Goal: Check status: Check status

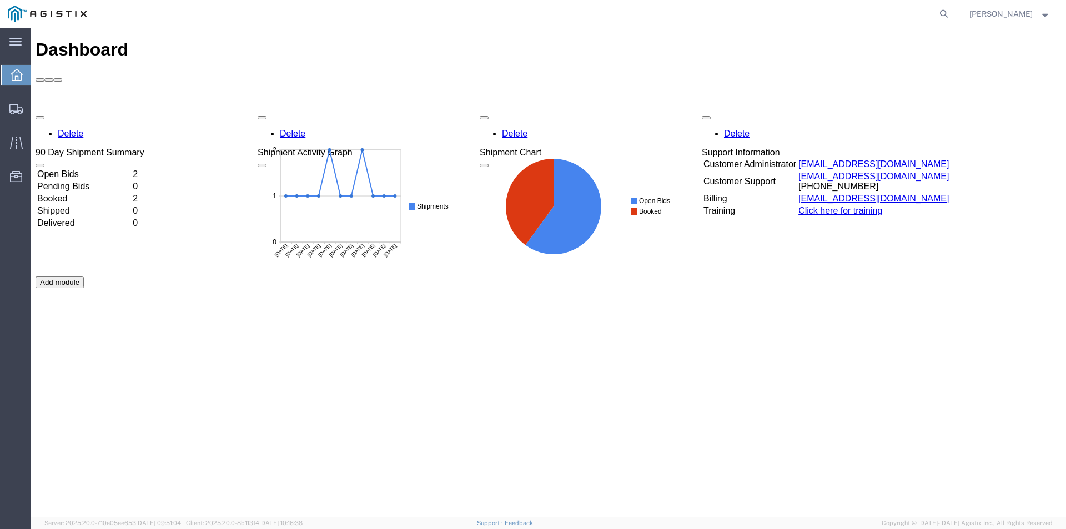
click at [131, 193] on td "Booked" at bounding box center [84, 198] width 94 height 11
